Goal: Task Accomplishment & Management: Manage account settings

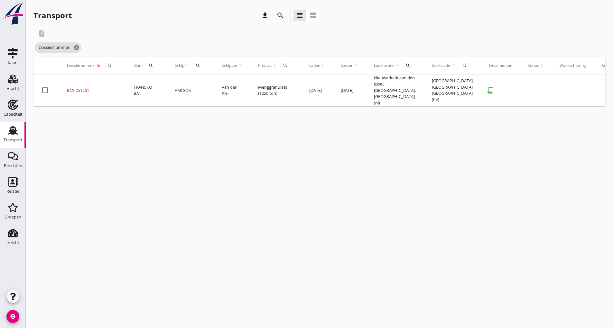
click at [279, 16] on icon "search" at bounding box center [280, 16] width 8 height 8
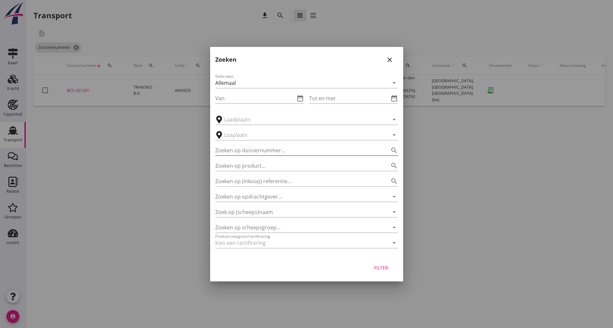
click at [244, 148] on input "Zoeken op dossiernummer..." at bounding box center [297, 150] width 165 height 10
type input "251292"
click at [384, 270] on div "Filter" at bounding box center [381, 268] width 18 height 7
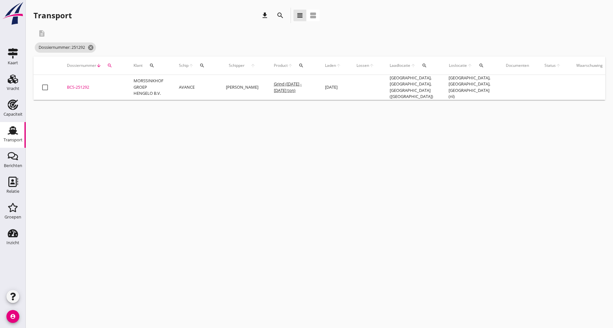
click at [85, 86] on div "BCS-251292" at bounding box center [92, 87] width 51 height 6
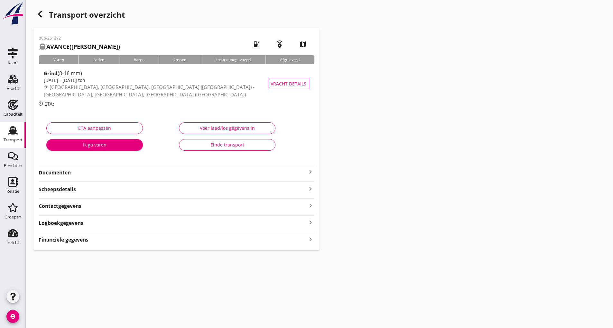
click at [65, 174] on strong "Documenten" at bounding box center [173, 172] width 268 height 7
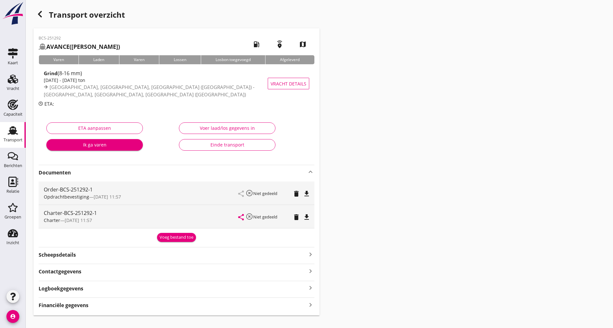
click at [180, 236] on div "Voeg bestand toe" at bounding box center [177, 238] width 34 height 6
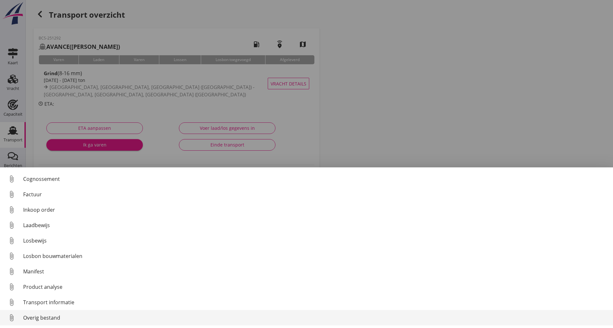
scroll to position [30, 0]
click at [52, 319] on div "Overig bestand" at bounding box center [315, 318] width 585 height 8
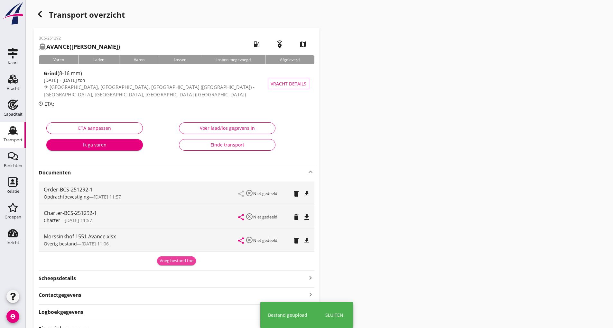
click at [166, 263] on div "Voeg bestand toe" at bounding box center [177, 261] width 34 height 6
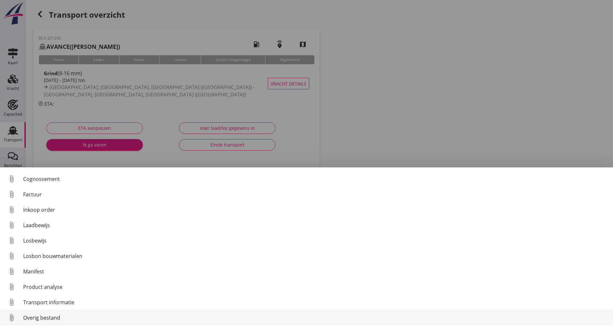
click at [57, 318] on div "Overig bestand" at bounding box center [315, 318] width 585 height 8
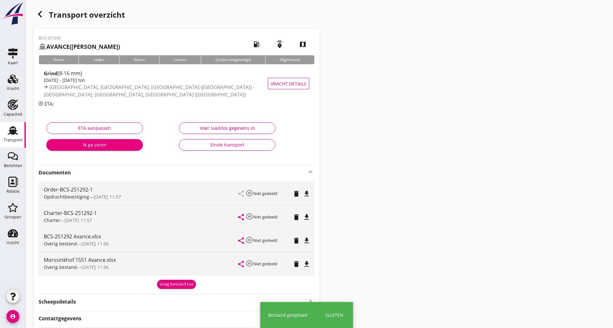
click at [180, 285] on div "Voeg bestand toe" at bounding box center [177, 284] width 34 height 6
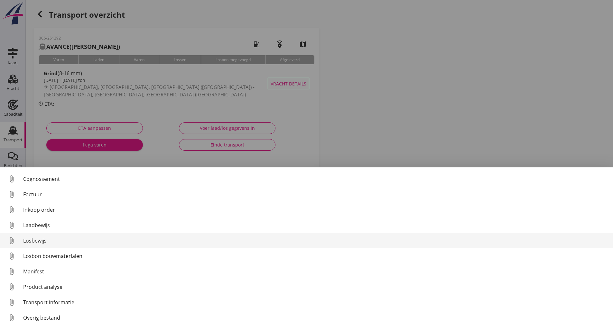
click at [41, 239] on div "Losbewijs" at bounding box center [315, 241] width 585 height 8
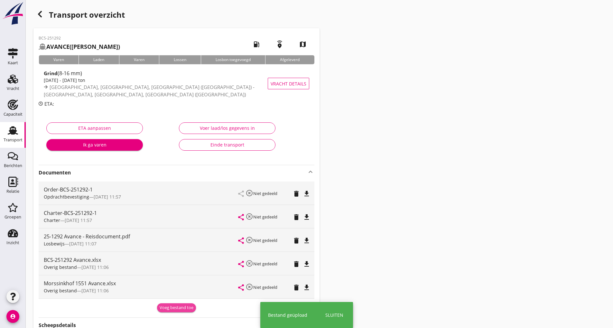
click at [173, 304] on button "Voeg bestand toe" at bounding box center [176, 308] width 39 height 9
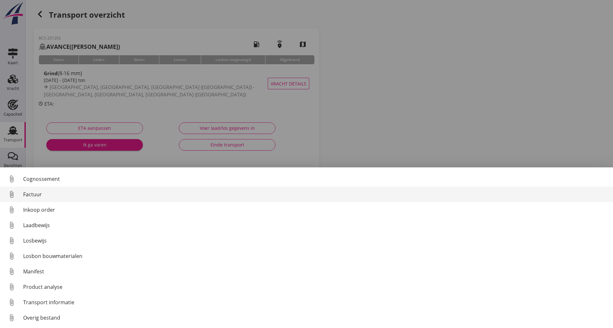
click at [39, 192] on div "Factuur" at bounding box center [315, 195] width 585 height 8
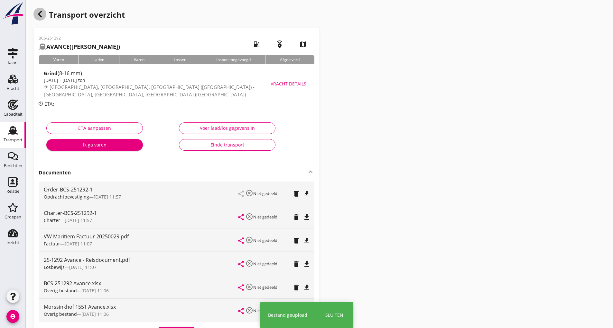
click at [41, 15] on icon "button" at bounding box center [40, 14] width 8 height 8
